Goal: Task Accomplishment & Management: Use online tool/utility

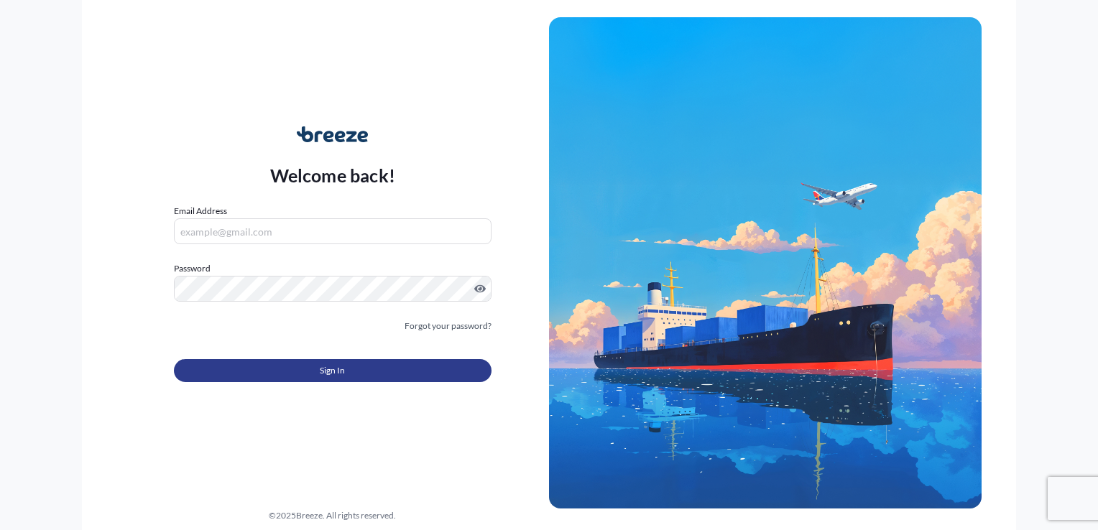
type input "[EMAIL_ADDRESS][DOMAIN_NAME]"
click at [339, 366] on span "Sign In" at bounding box center [332, 371] width 25 height 14
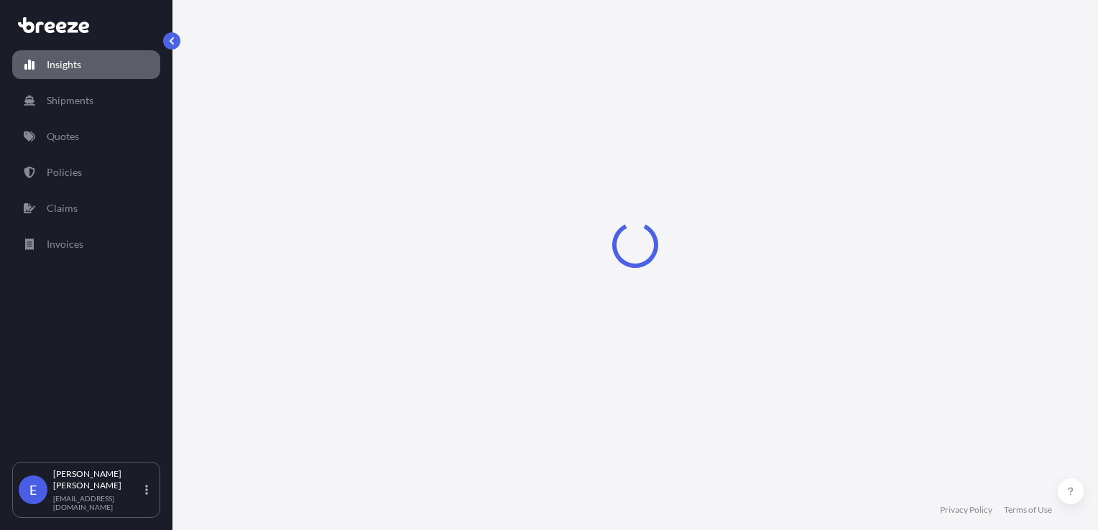
select select "2025"
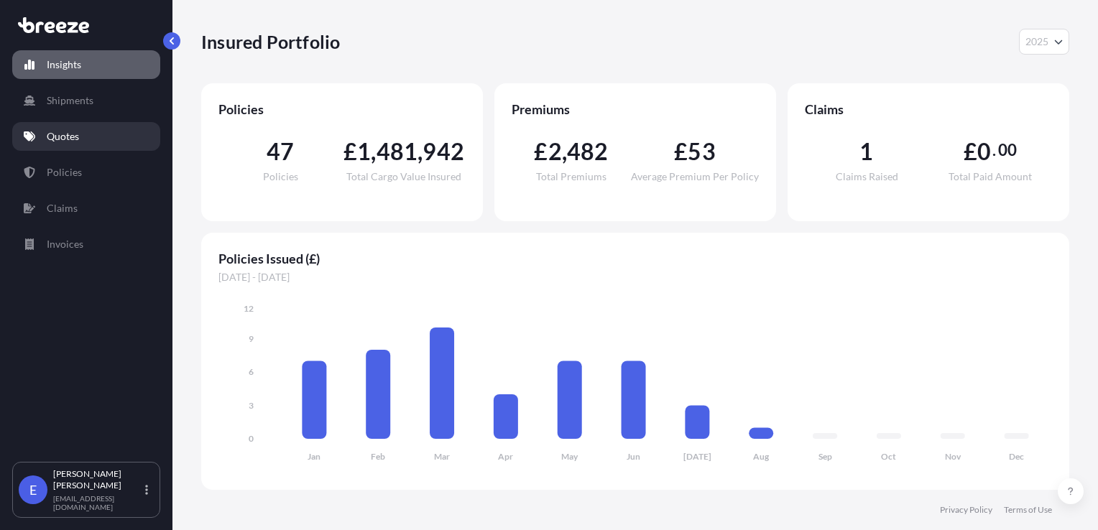
click at [65, 137] on p "Quotes" at bounding box center [63, 136] width 32 height 14
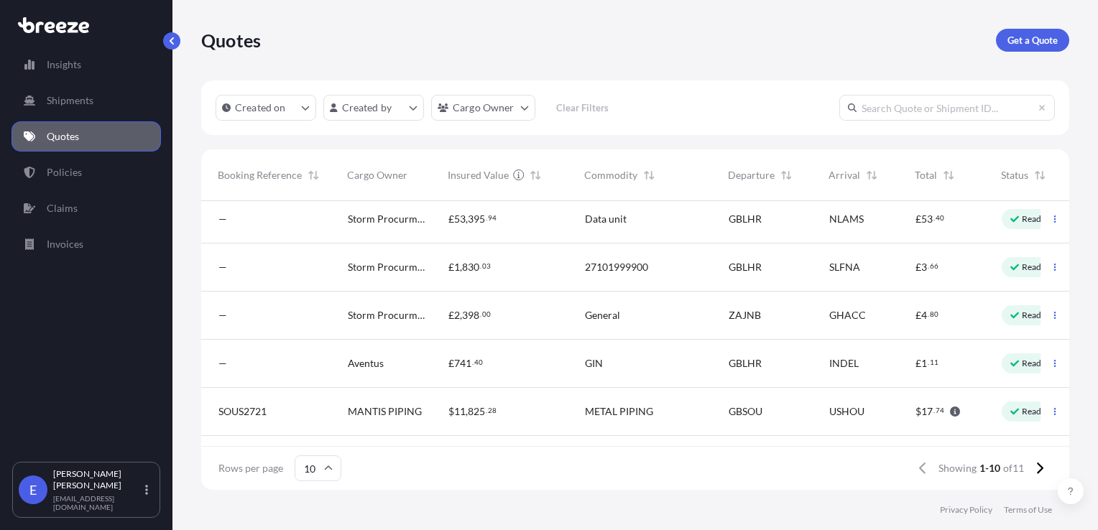
scroll to position [6, 242]
